Goal: Information Seeking & Learning: Learn about a topic

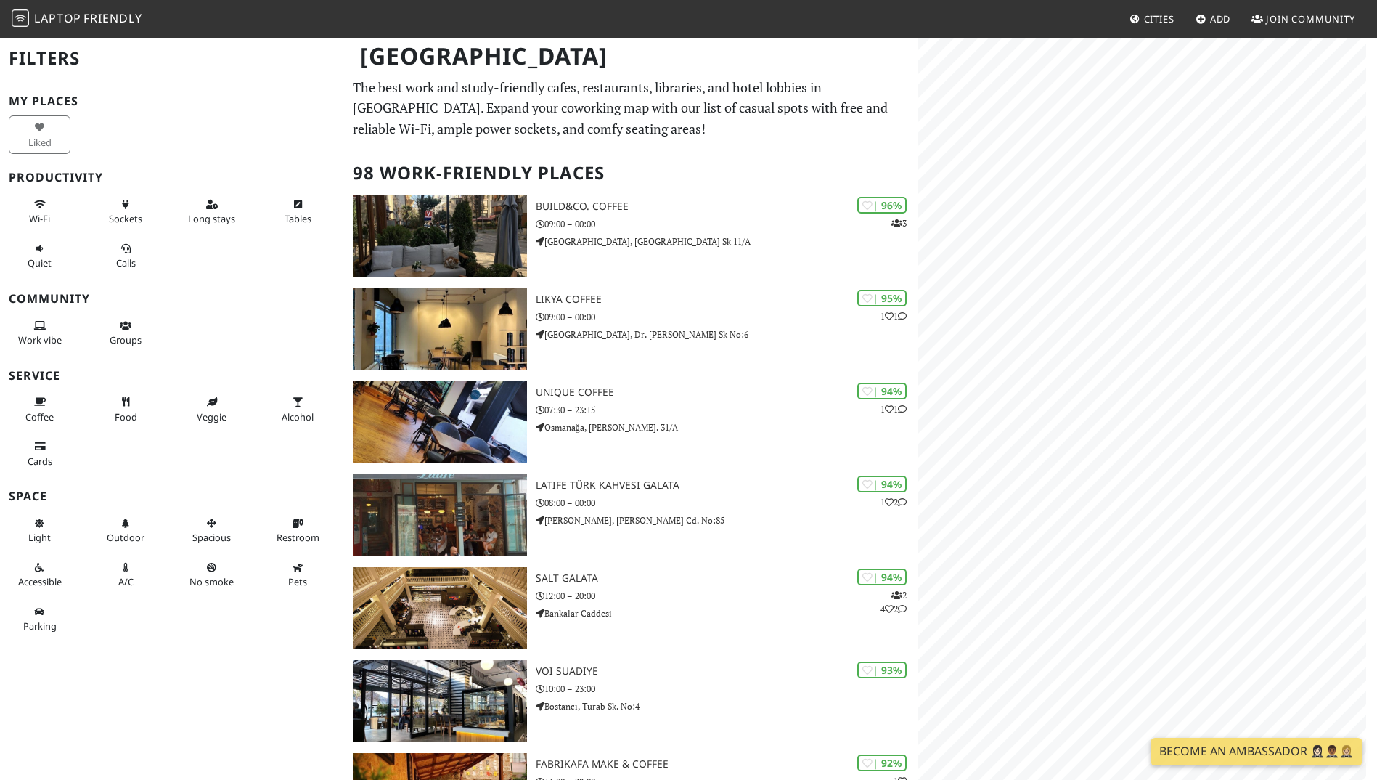
scroll to position [165, 0]
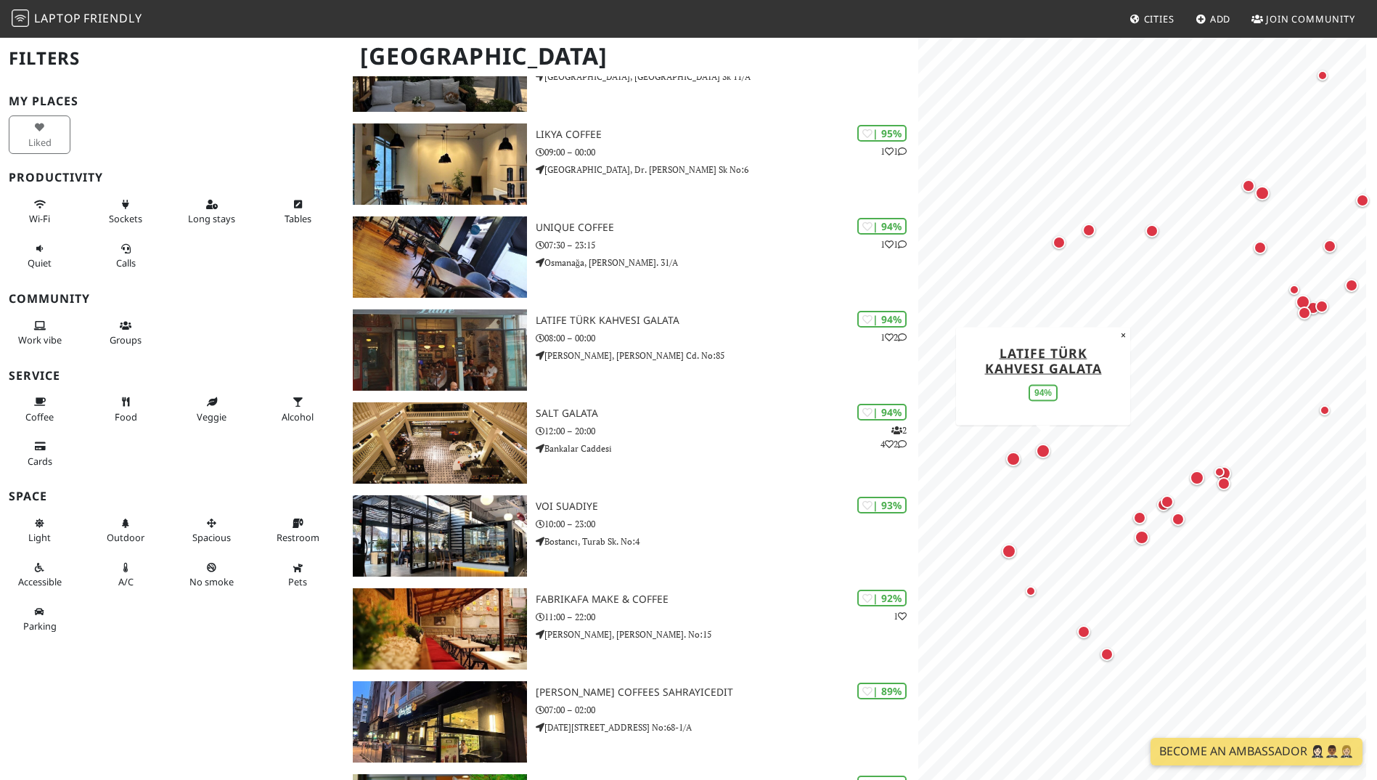
click at [1047, 454] on div "Map marker" at bounding box center [1043, 451] width 15 height 15
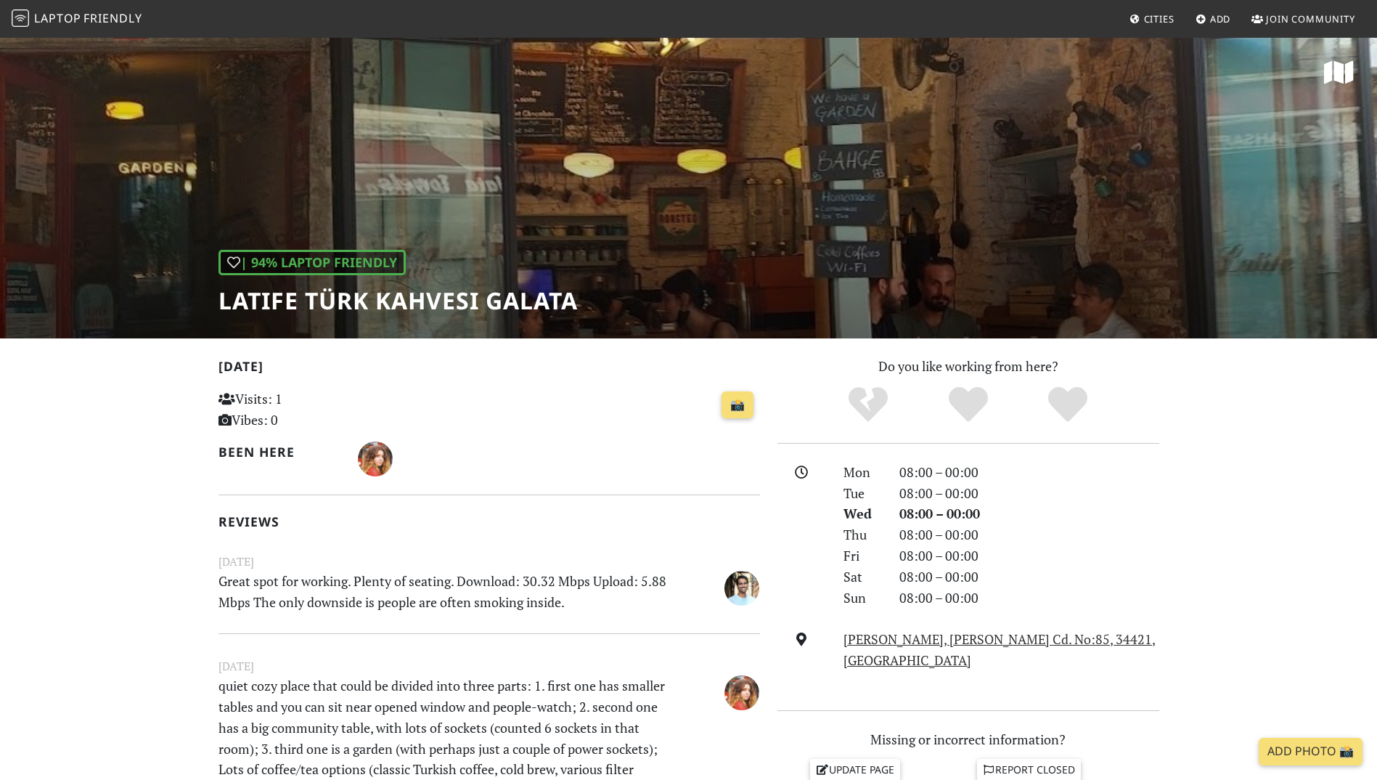
click at [782, 239] on div "| 94% Laptop Friendly Latife Türk Kahvesi Galata" at bounding box center [688, 187] width 1377 height 302
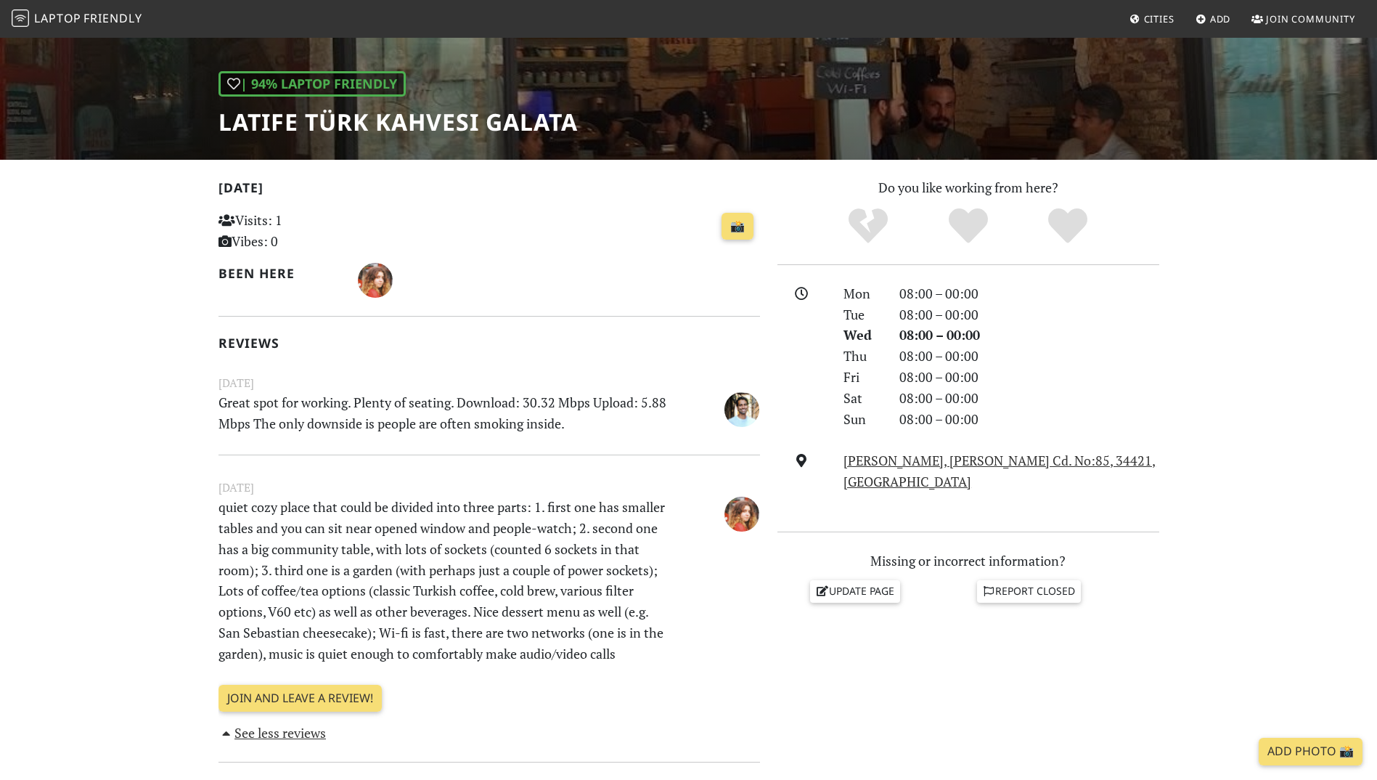
scroll to position [178, 0]
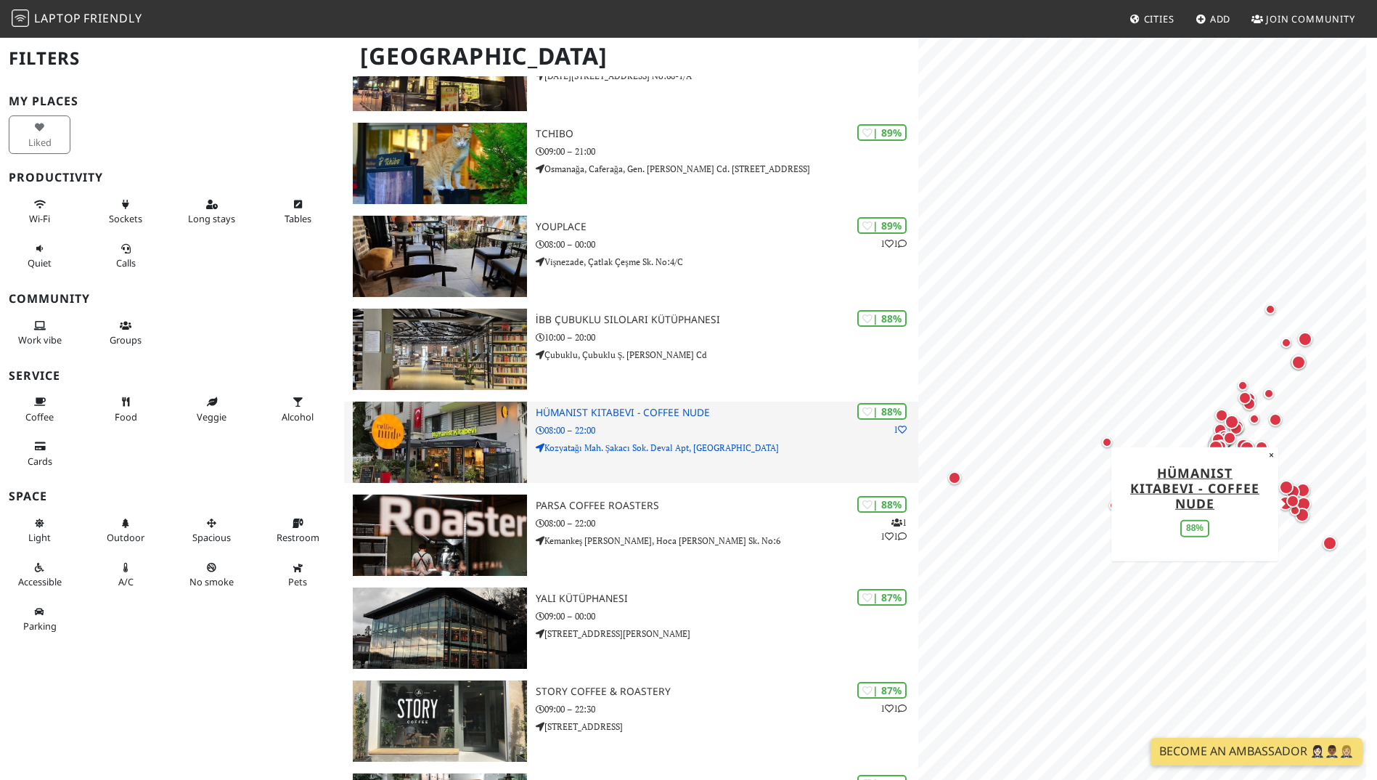
scroll to position [817, 0]
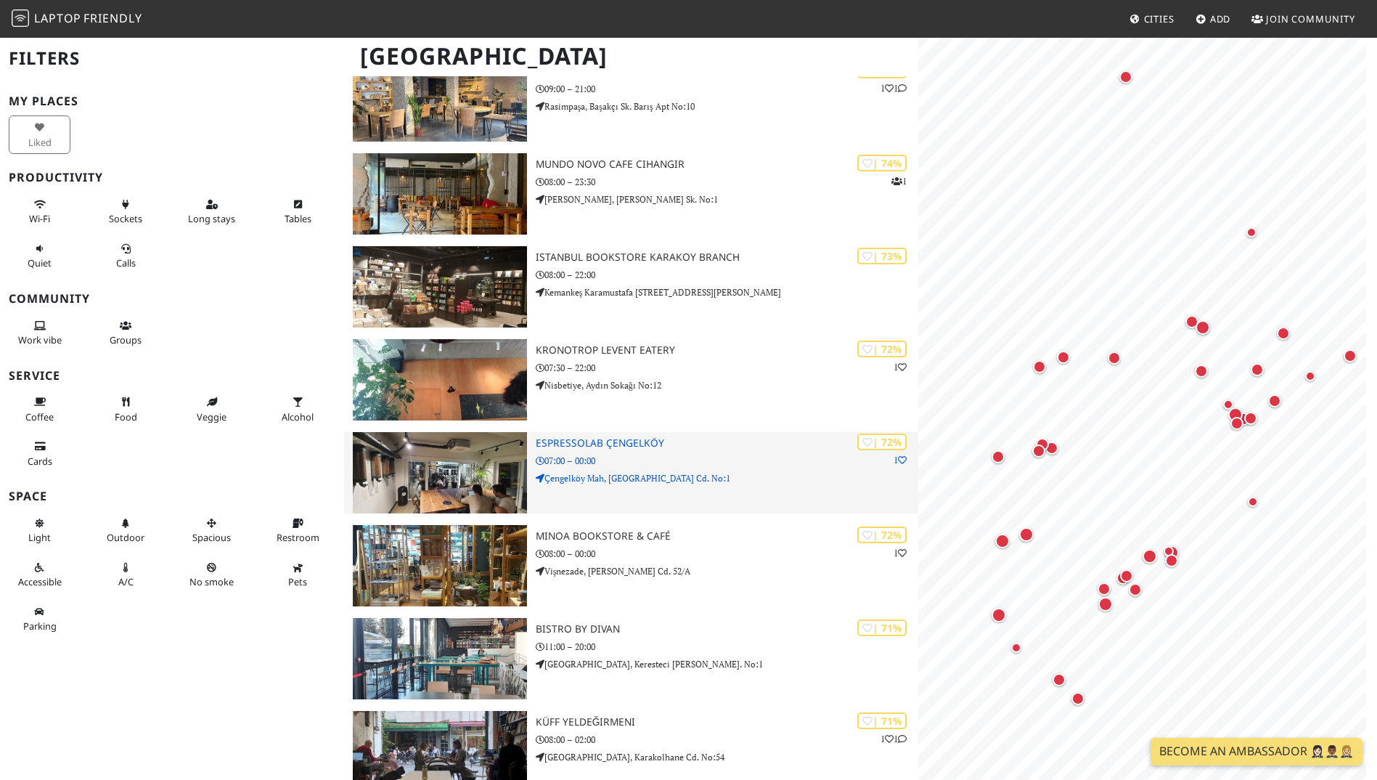
scroll to position [0, 0]
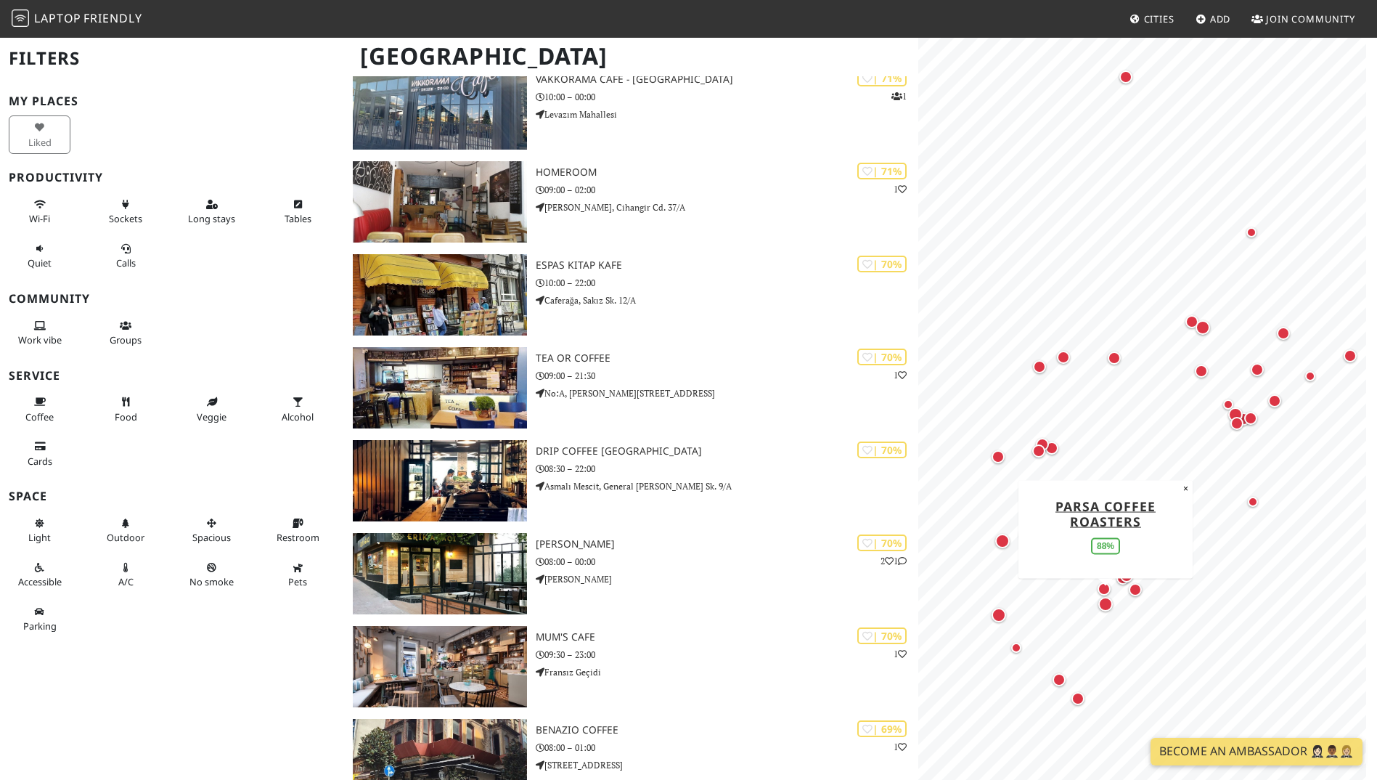
click at [1098, 606] on div "Map marker" at bounding box center [1105, 604] width 15 height 15
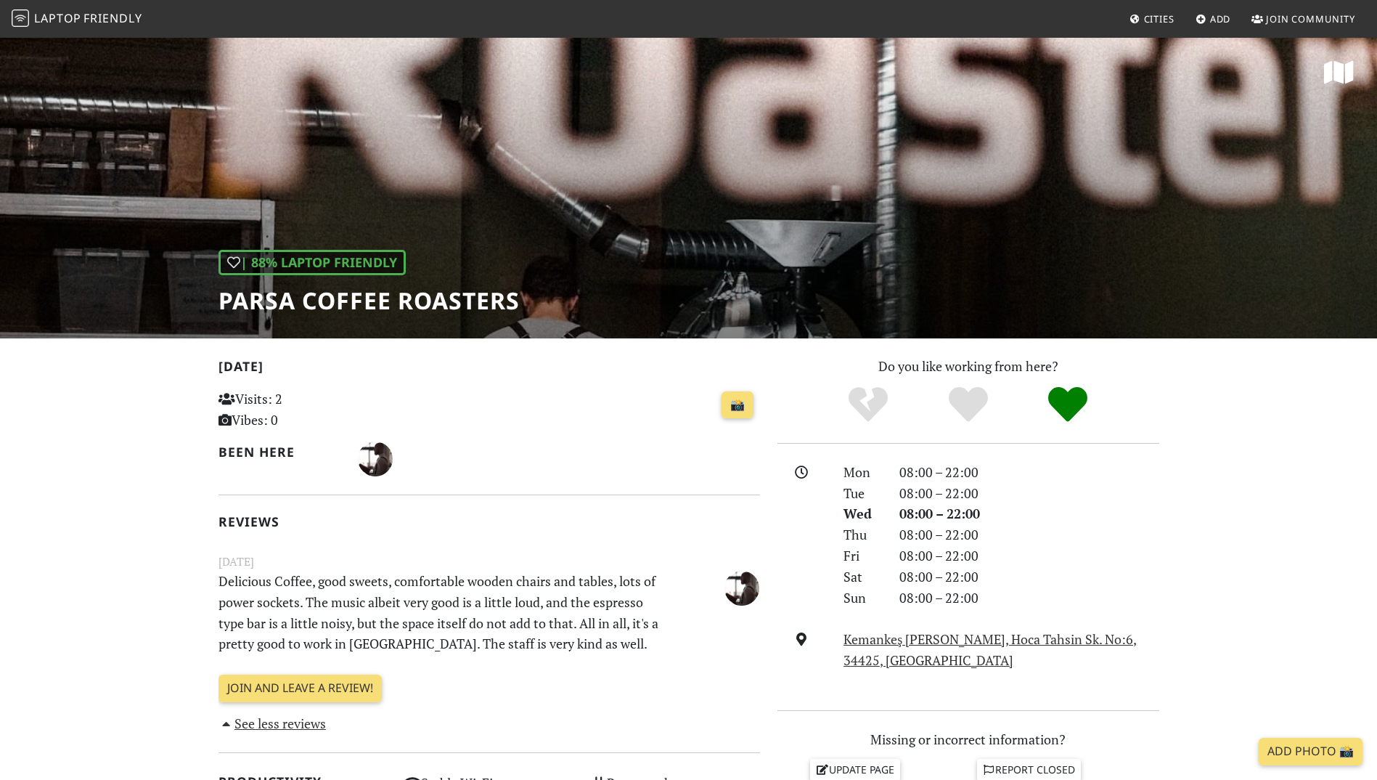
click at [850, 240] on div "| 88% Laptop Friendly Parsa Coffee Roasters" at bounding box center [688, 187] width 1377 height 302
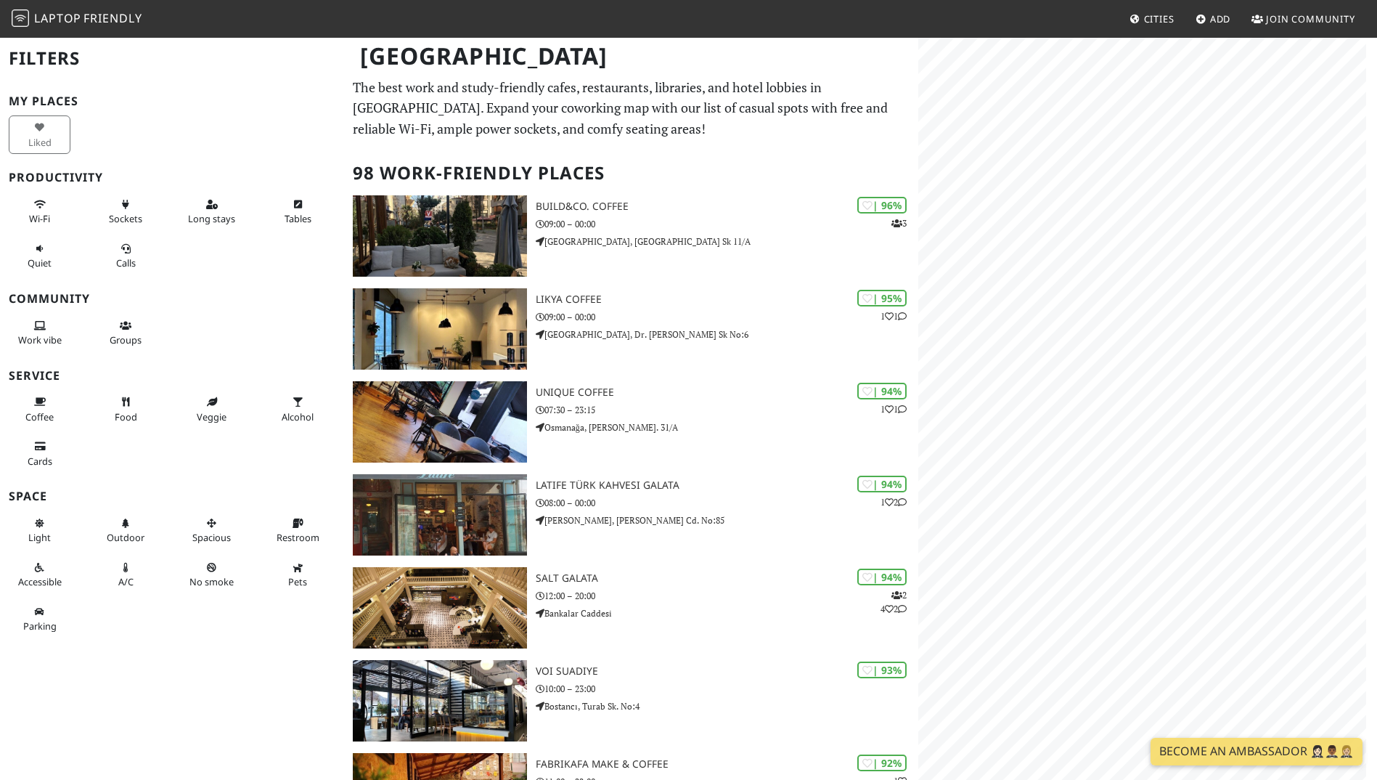
scroll to position [4308, 0]
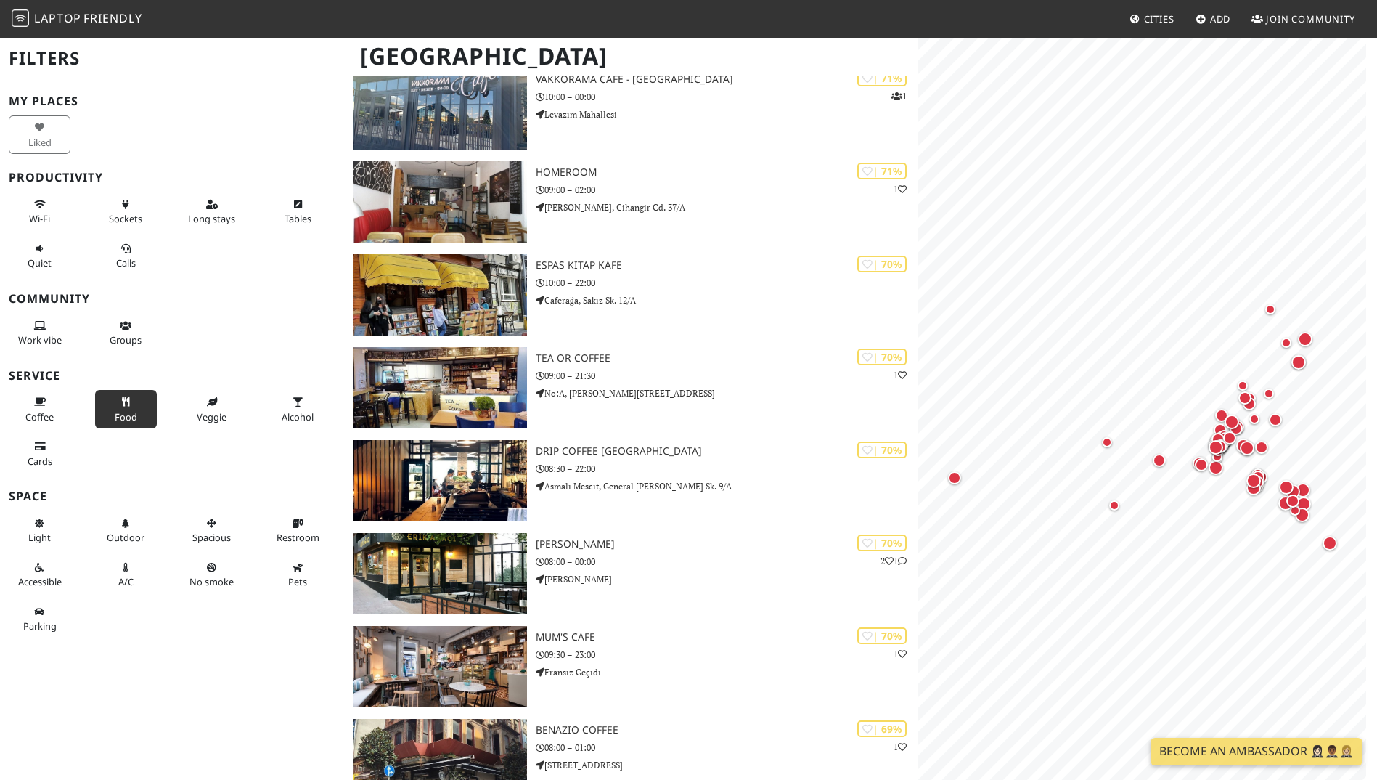
click at [126, 396] on button "Food" at bounding box center [126, 409] width 62 height 38
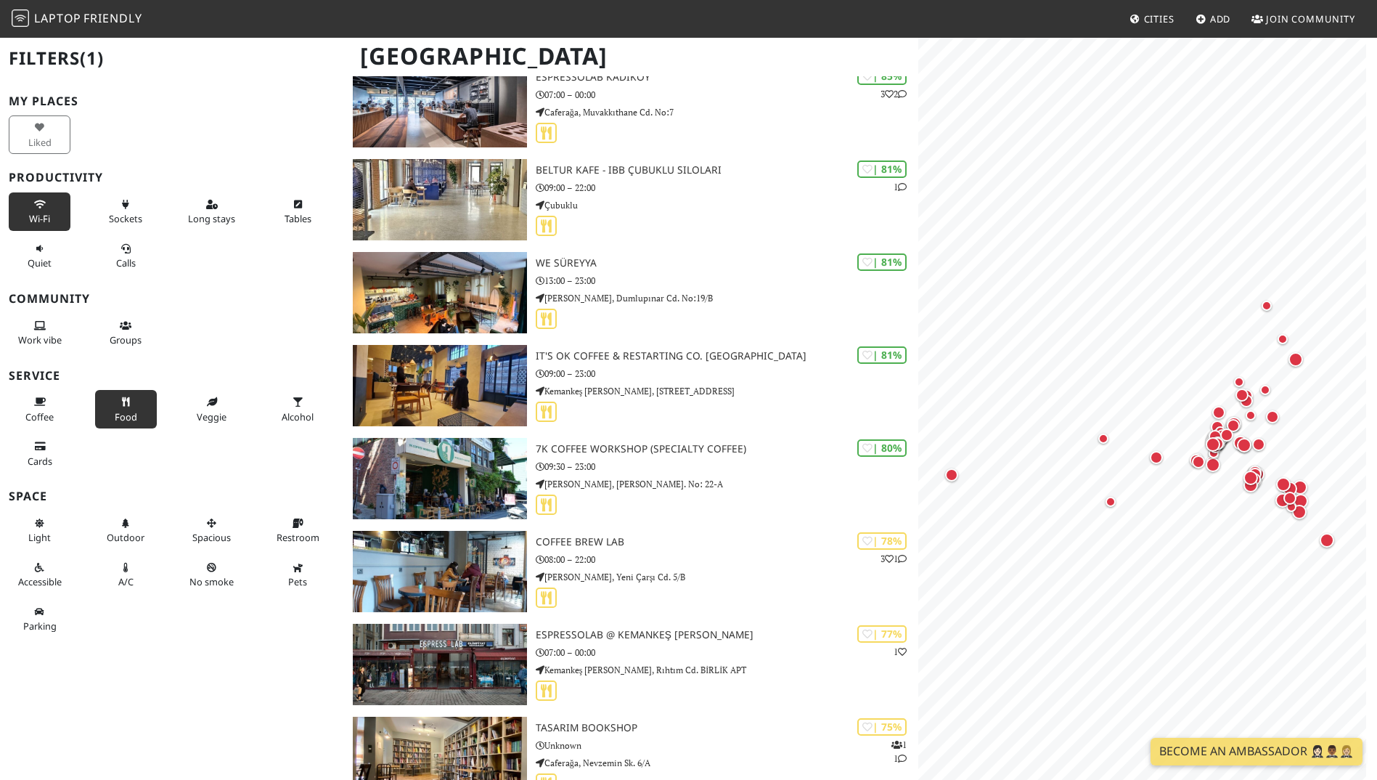
click at [49, 202] on button "Wi-Fi" at bounding box center [40, 211] width 62 height 38
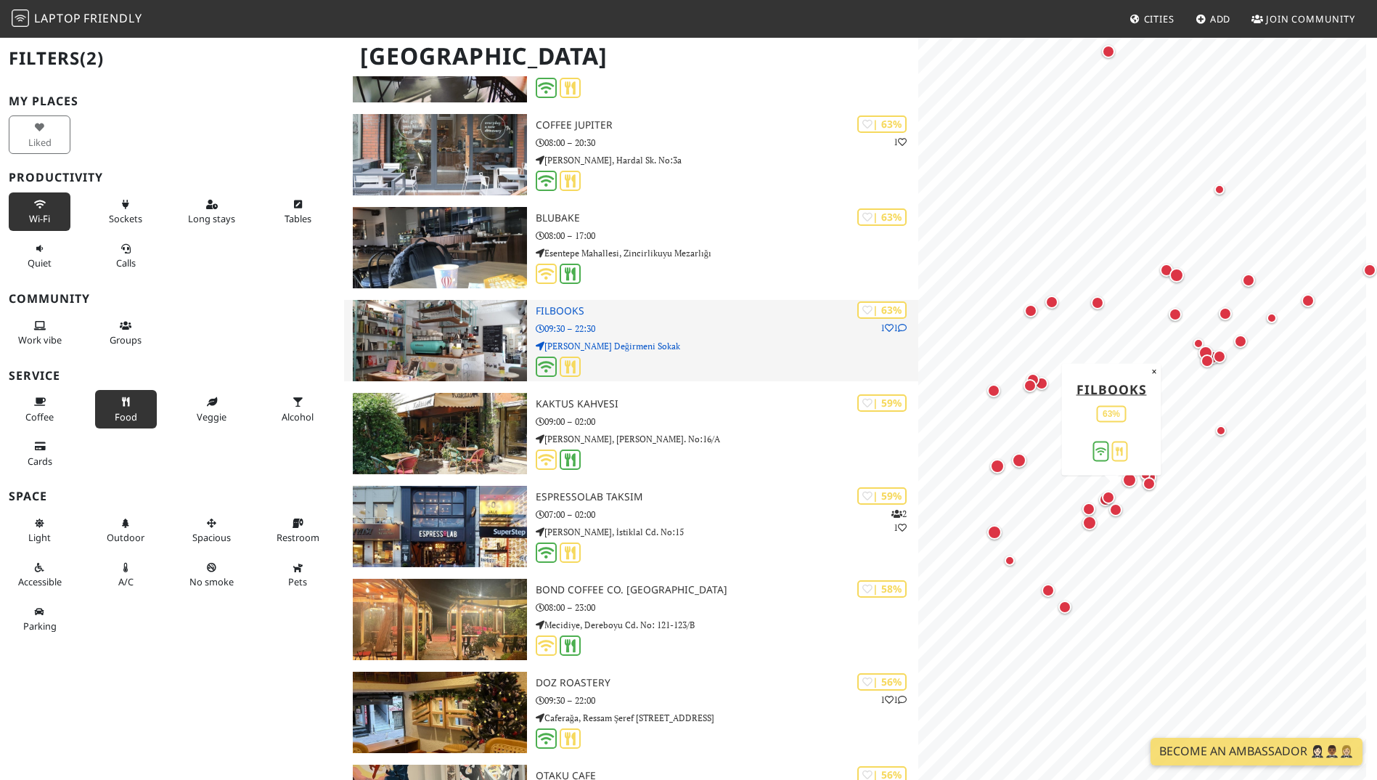
scroll to position [5383, 0]
